Goal: Use online tool/utility

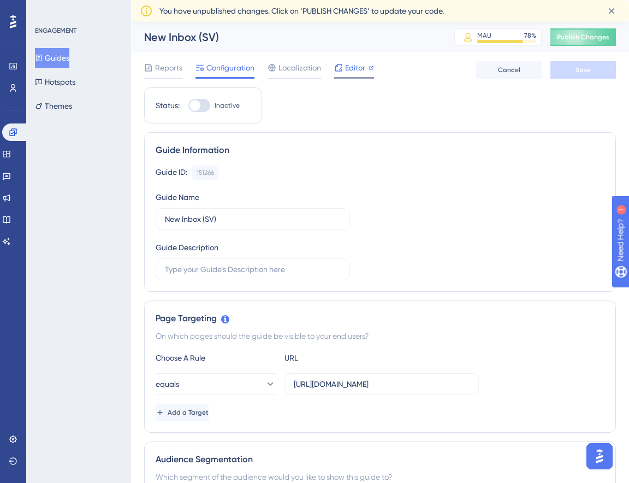
click at [351, 69] on span "Editor" at bounding box center [355, 67] width 20 height 13
click at [353, 67] on span "Editor" at bounding box center [355, 67] width 20 height 13
